Goal: Find specific page/section: Find specific page/section

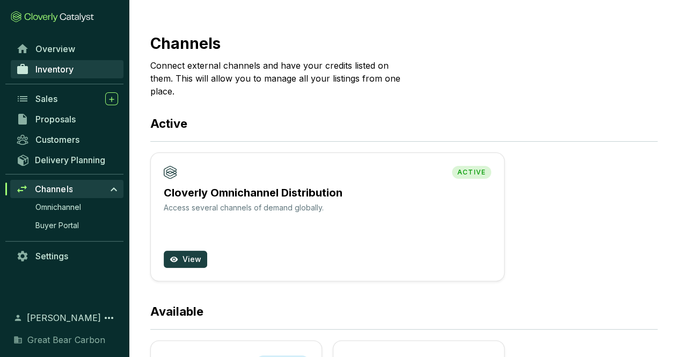
click at [64, 72] on span "Inventory" at bounding box center [54, 69] width 38 height 11
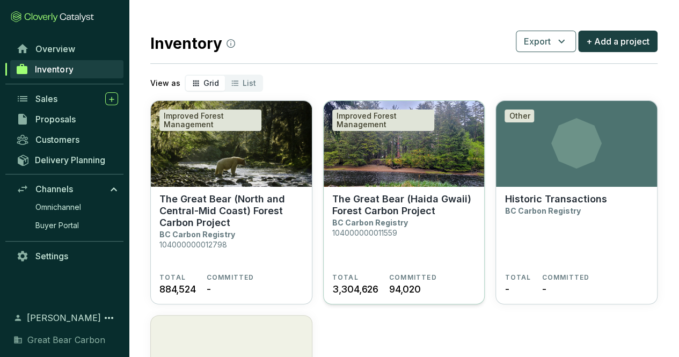
click at [377, 216] on p "The Great Bear (Haida Gwaii) Forest Carbon Project" at bounding box center [404, 205] width 144 height 24
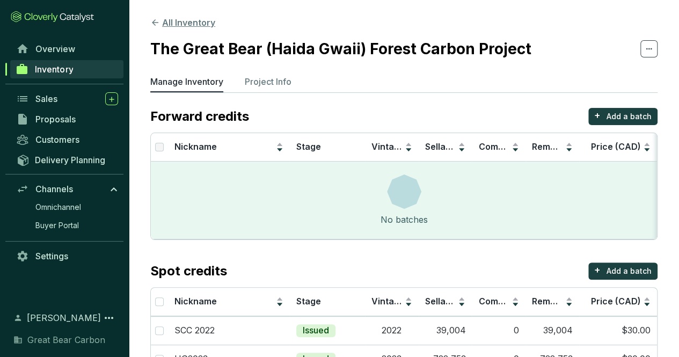
click at [160, 23] on button "All Inventory" at bounding box center [182, 22] width 65 height 13
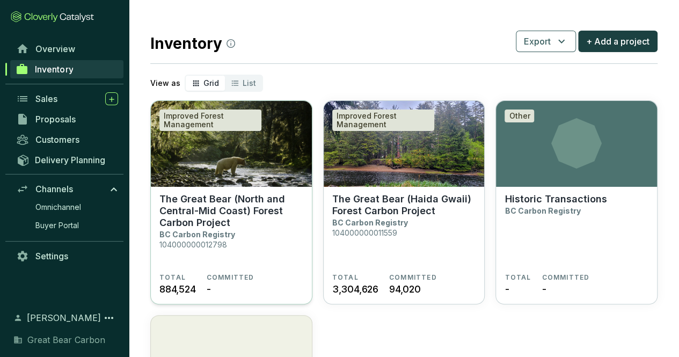
click at [216, 214] on p "The Great Bear (North and Central-Mid Coast) Forest Carbon Project" at bounding box center [231, 210] width 144 height 35
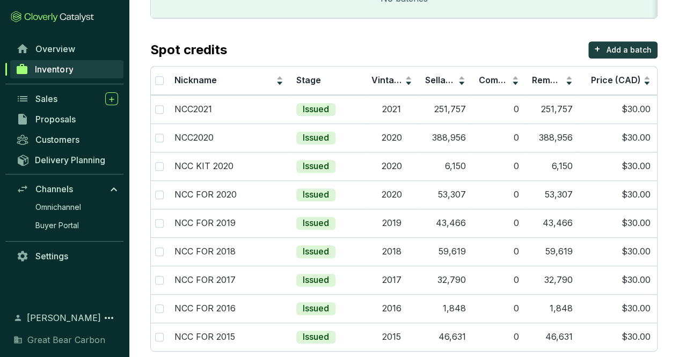
scroll to position [256, 0]
